Goal: Navigation & Orientation: Find specific page/section

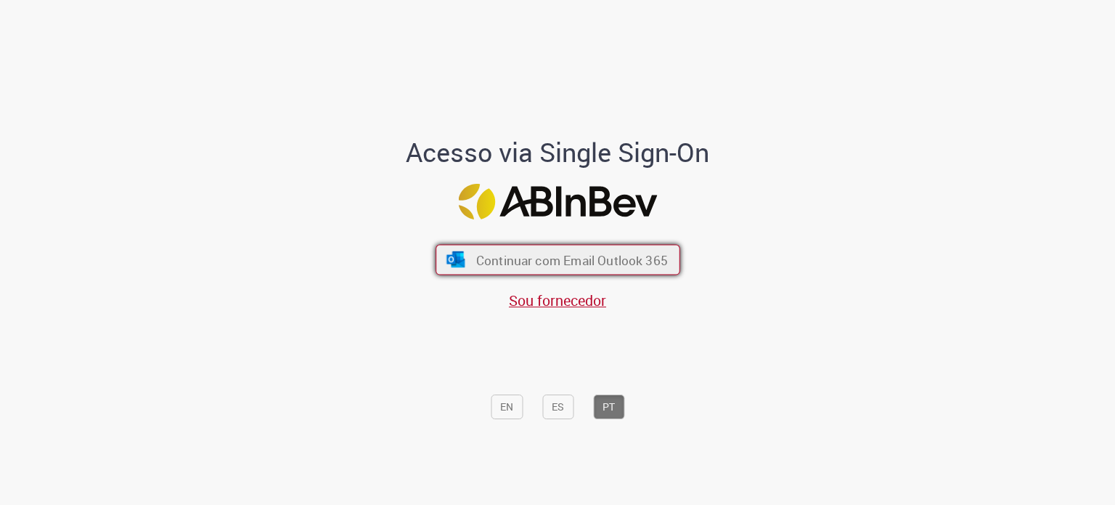
click at [551, 256] on span "Continuar com Email Outlook 365" at bounding box center [572, 259] width 192 height 17
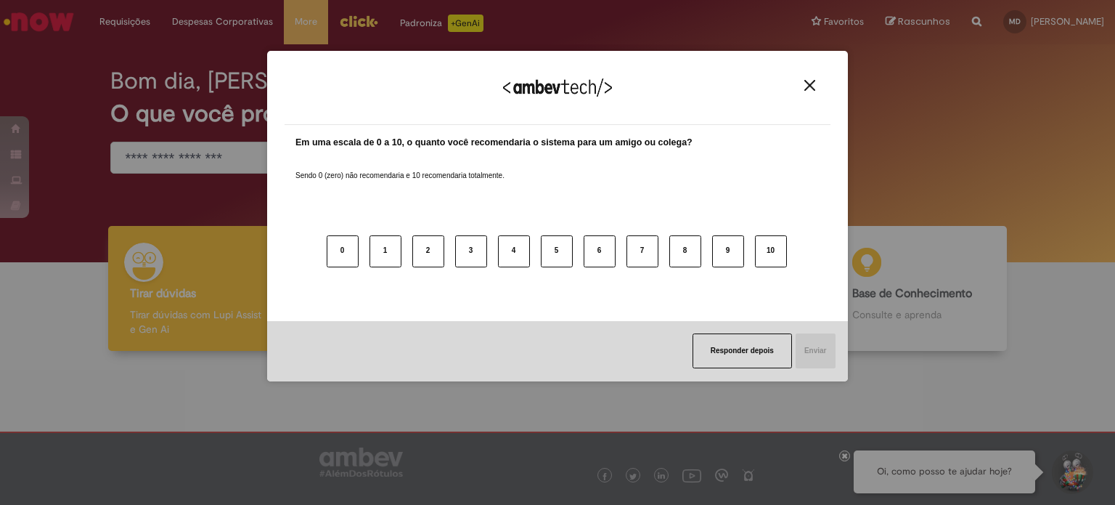
click at [799, 86] on div "Agradecemos seu feedback!" at bounding box center [558, 96] width 546 height 57
click at [809, 86] on img "Close" at bounding box center [809, 85] width 11 height 11
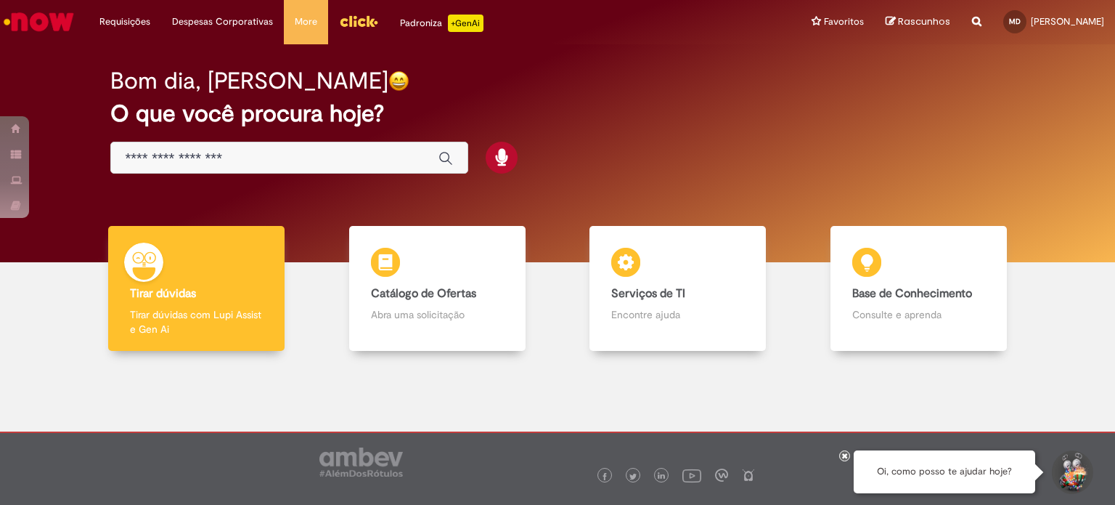
click at [49, 24] on img "Ir para a Homepage" at bounding box center [38, 21] width 75 height 29
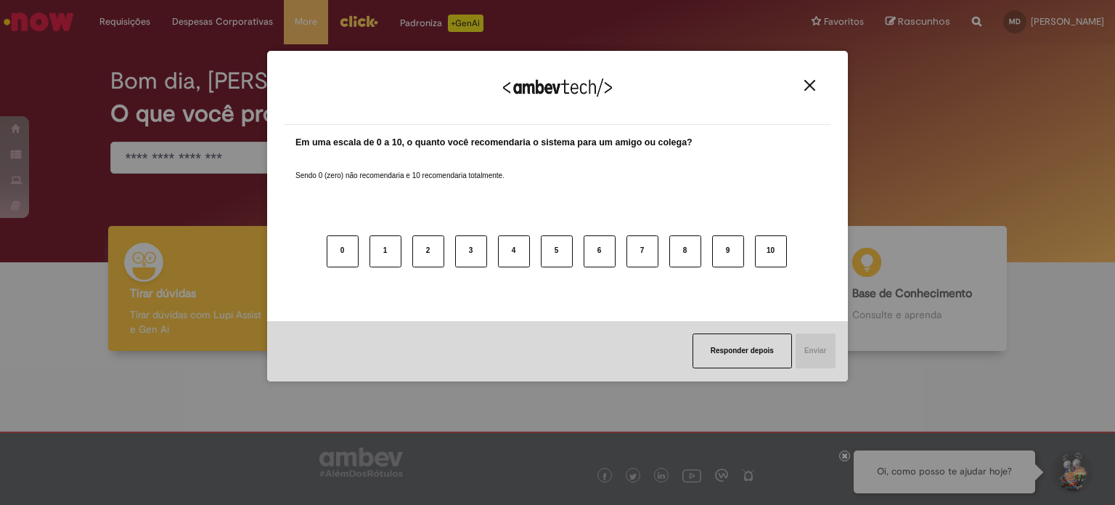
click at [813, 83] on img "Close" at bounding box center [809, 85] width 11 height 11
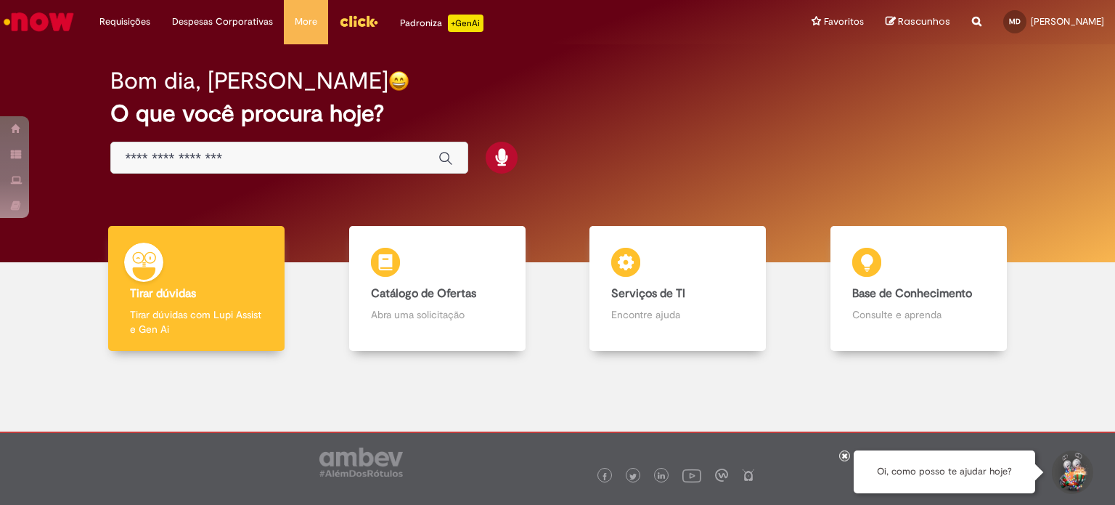
click at [346, 20] on img "Menu Cabeçalho" at bounding box center [358, 21] width 39 height 22
click at [46, 13] on img "Ir para a Homepage" at bounding box center [38, 21] width 75 height 29
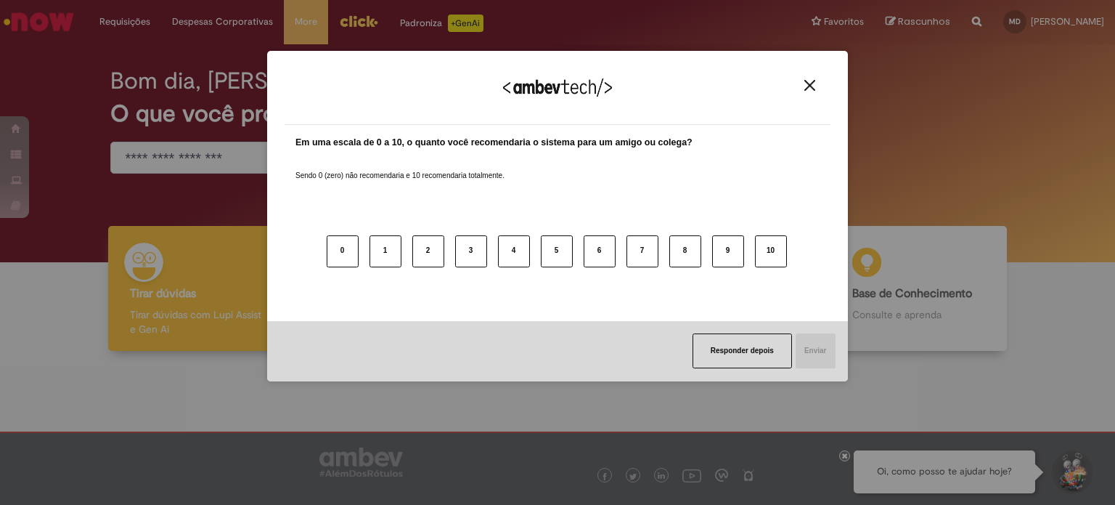
click at [809, 78] on div "Agradecemos seu feedback!" at bounding box center [558, 96] width 546 height 57
click at [809, 87] on img "Close" at bounding box center [809, 85] width 11 height 11
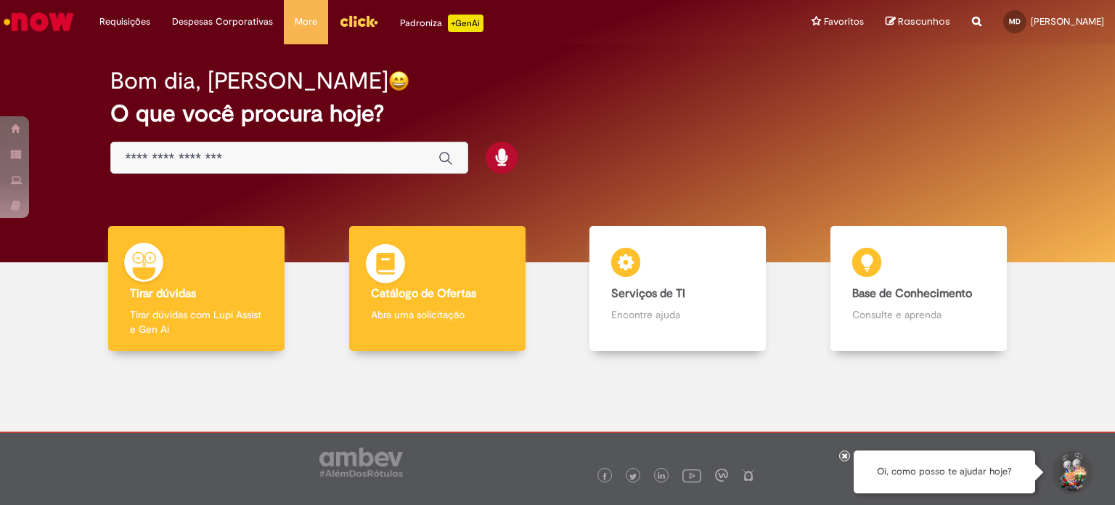
click at [457, 265] on div "Catálogo de Ofertas Catálogo de Ofertas Abra uma solicitação" at bounding box center [437, 289] width 176 height 126
